Goal: Task Accomplishment & Management: Manage account settings

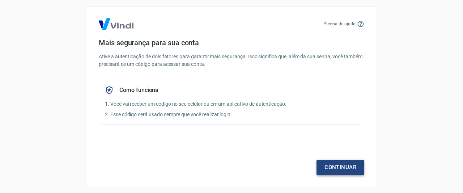
click at [344, 163] on link "Continuar" at bounding box center [340, 167] width 48 height 15
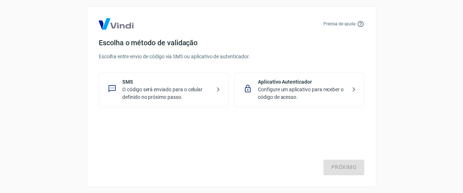
click at [275, 87] on p "Configure um aplicativo para receber o código de acesso." at bounding box center [302, 93] width 89 height 15
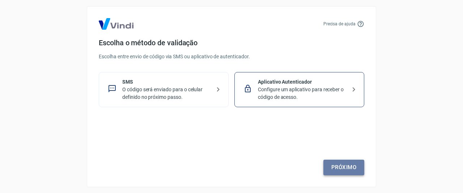
click at [331, 165] on link "Próximo" at bounding box center [343, 167] width 41 height 15
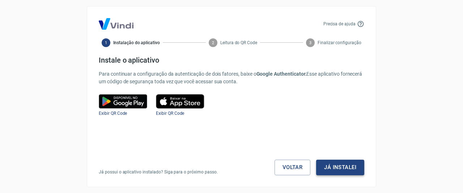
click at [348, 166] on button "Já instalei" at bounding box center [340, 167] width 48 height 15
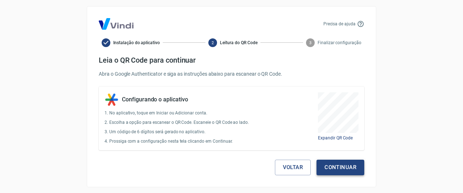
click at [357, 165] on button "Continuar" at bounding box center [340, 167] width 48 height 15
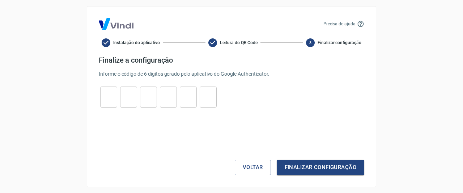
click at [110, 99] on input "tel" at bounding box center [108, 97] width 17 height 16
type input "8"
type input "0"
type input "7"
type input "3"
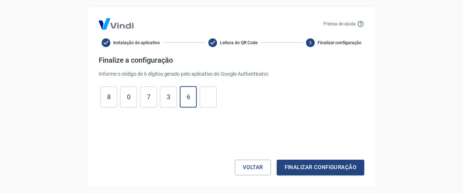
type input "6"
type input "3"
click at [277, 160] on button "Finalizar configuração" at bounding box center [321, 167] width 88 height 15
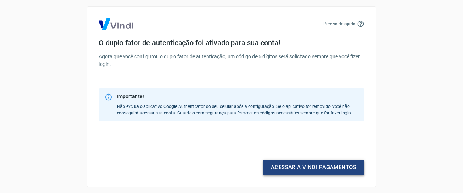
click at [286, 164] on link "Acessar a Vindi pagamentos" at bounding box center [313, 167] width 101 height 15
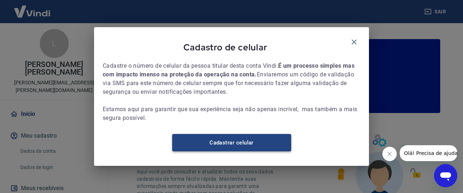
click at [226, 146] on link "Cadastrar celular" at bounding box center [231, 142] width 119 height 17
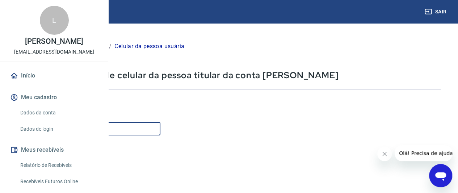
click at [160, 127] on input "Celular" at bounding box center [90, 128] width 140 height 13
type input "[PHONE_NUMBER]"
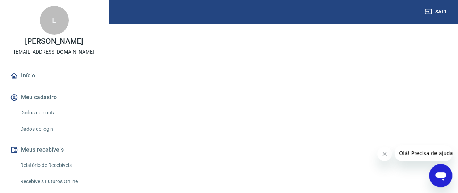
scroll to position [149, 0]
click at [105, 142] on link "Cancelar" at bounding box center [85, 146] width 38 height 16
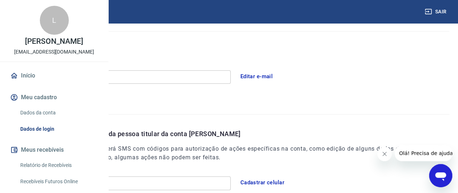
scroll to position [173, 0]
